Goal: Information Seeking & Learning: Learn about a topic

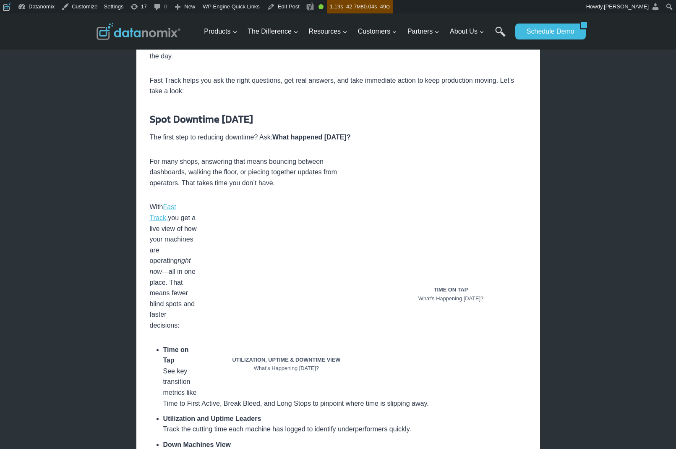
scroll to position [336, 0]
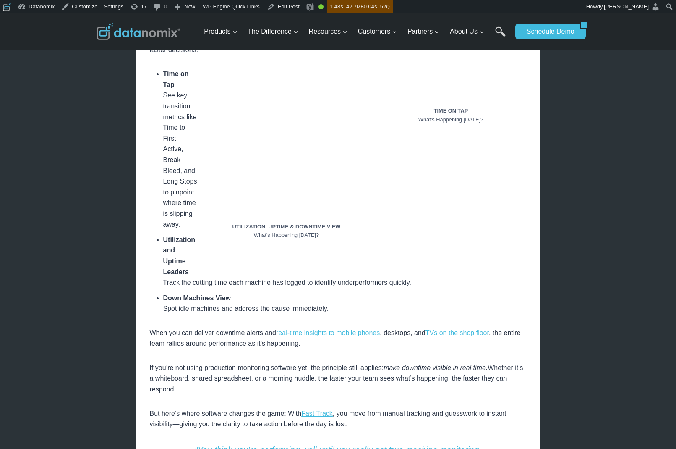
scroll to position [540, 0]
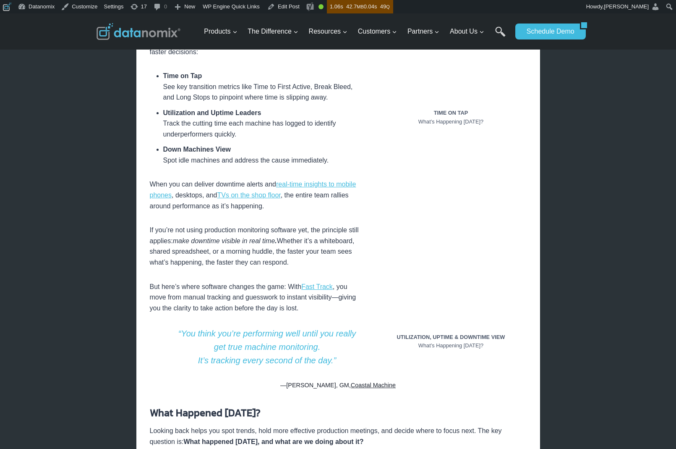
scroll to position [551, 0]
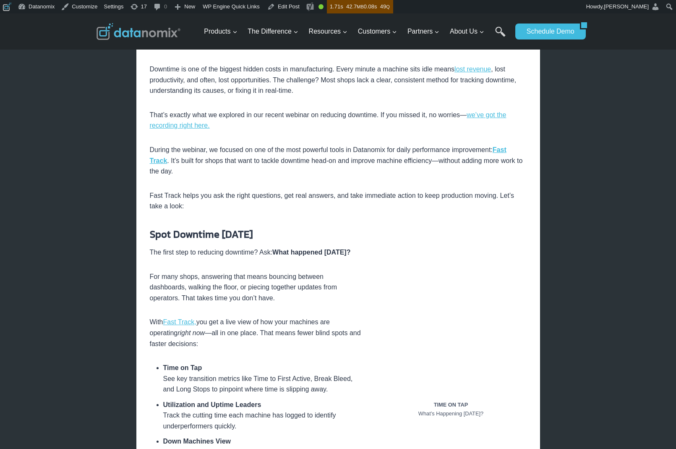
scroll to position [222, 0]
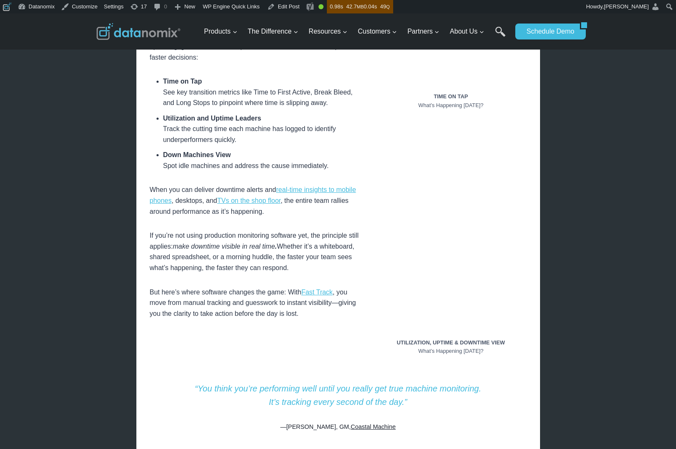
scroll to position [466, 0]
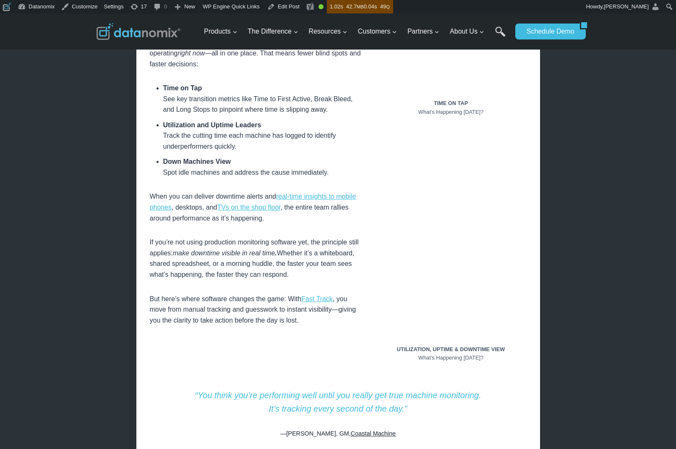
scroll to position [559, 0]
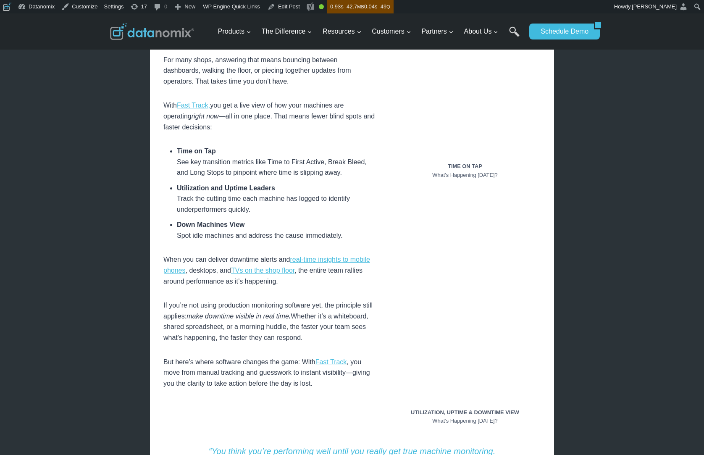
scroll to position [614, 0]
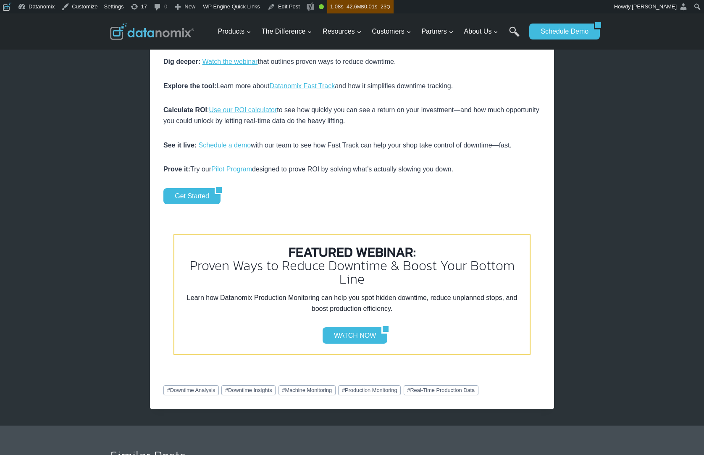
scroll to position [1733, 0]
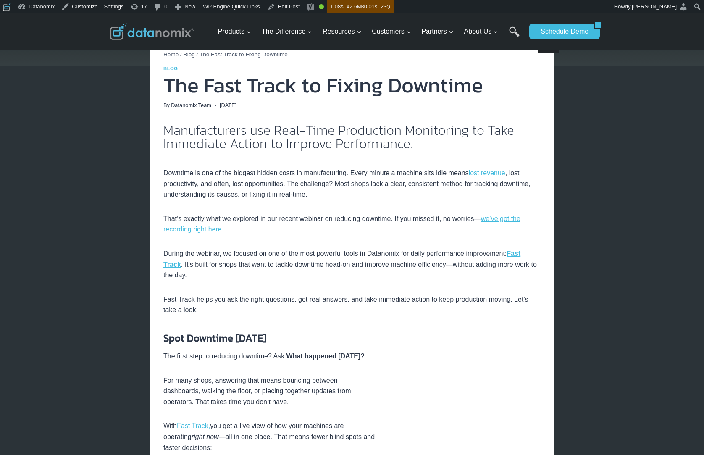
scroll to position [0, 0]
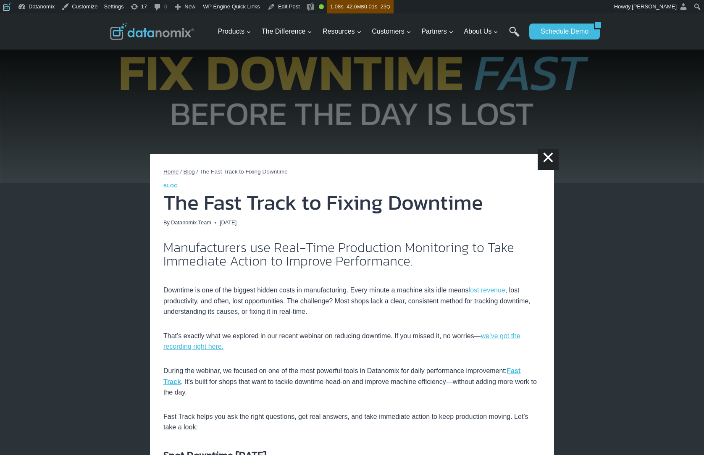
click at [147, 32] on img at bounding box center [152, 31] width 84 height 17
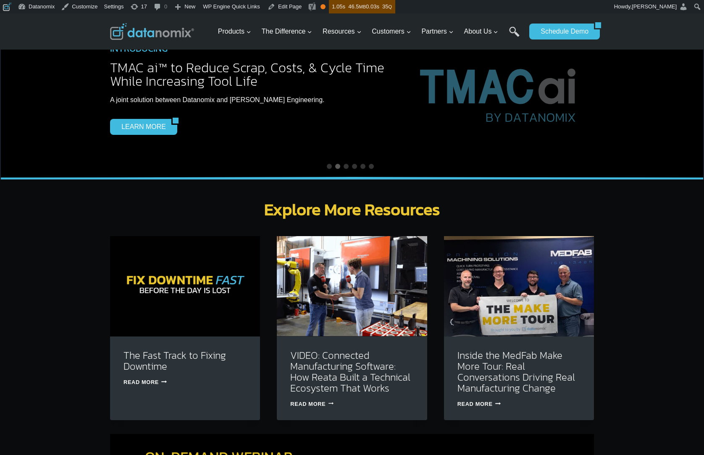
scroll to position [2515, 0]
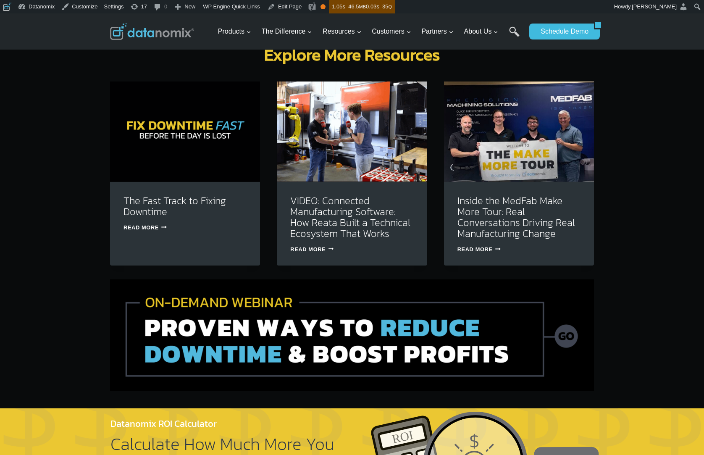
click at [441, 325] on img at bounding box center [352, 335] width 484 height 112
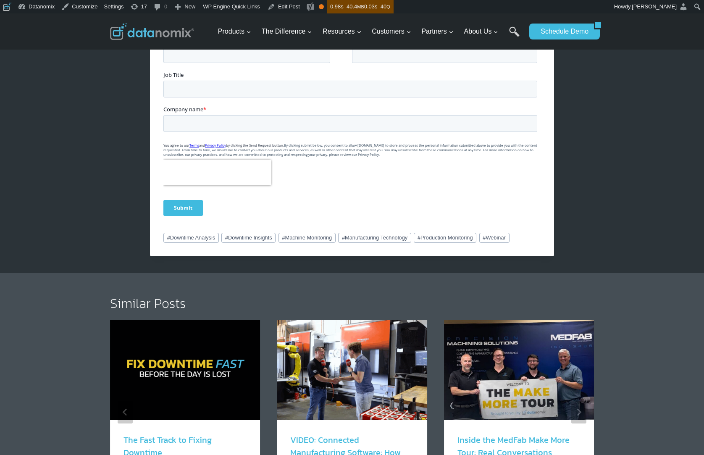
scroll to position [385, 0]
